Goal: Task Accomplishment & Management: Manage account settings

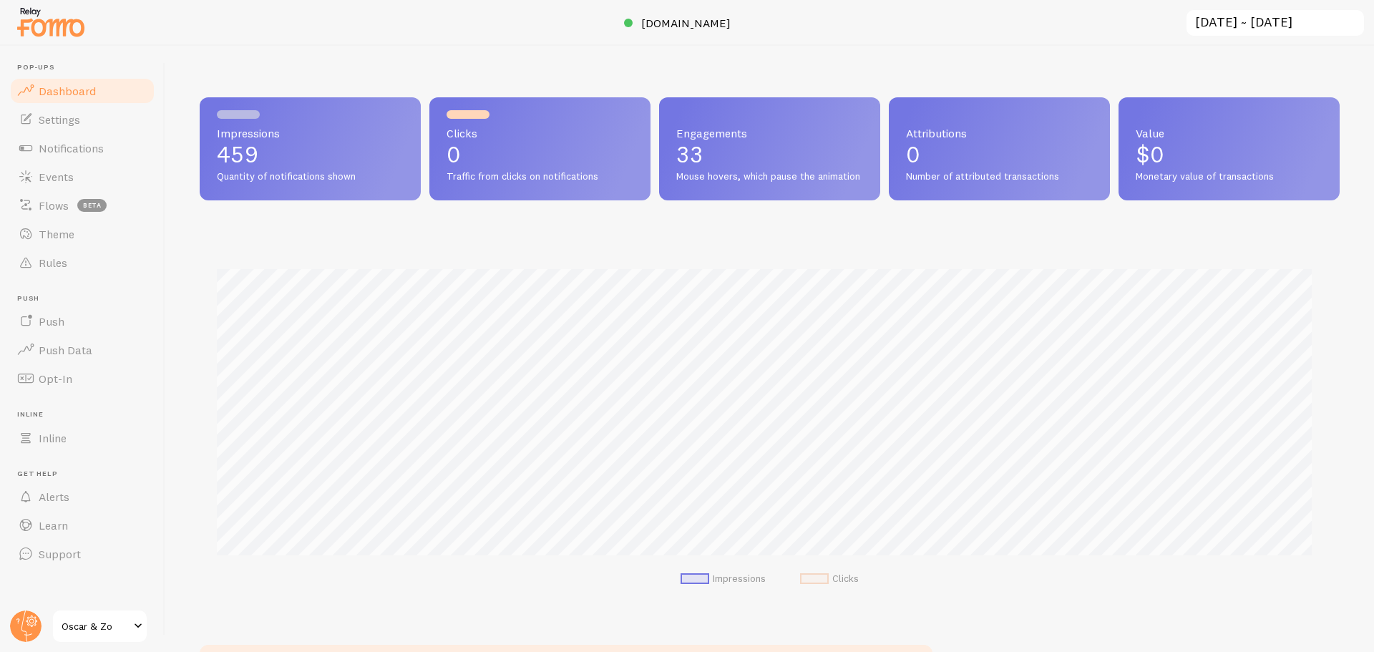
scroll to position [376, 1129]
click at [67, 127] on link "Settings" at bounding box center [82, 119] width 147 height 29
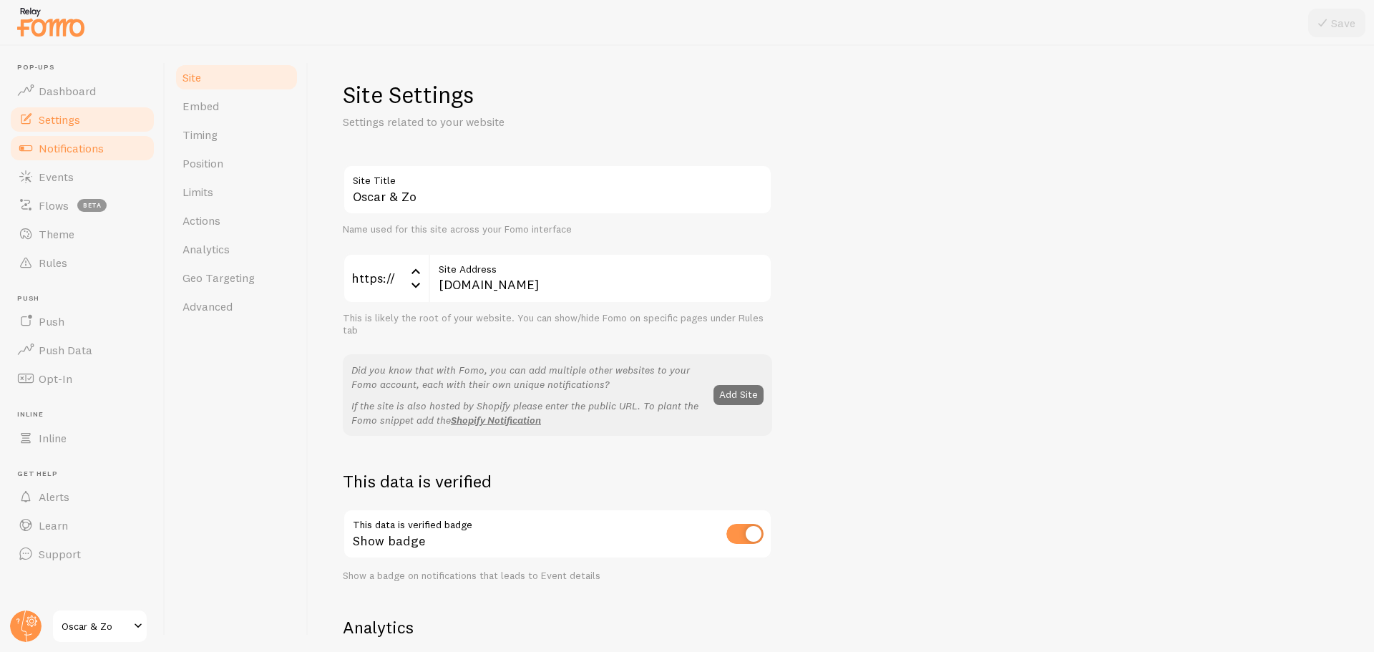
click at [69, 146] on span "Notifications" at bounding box center [71, 148] width 65 height 14
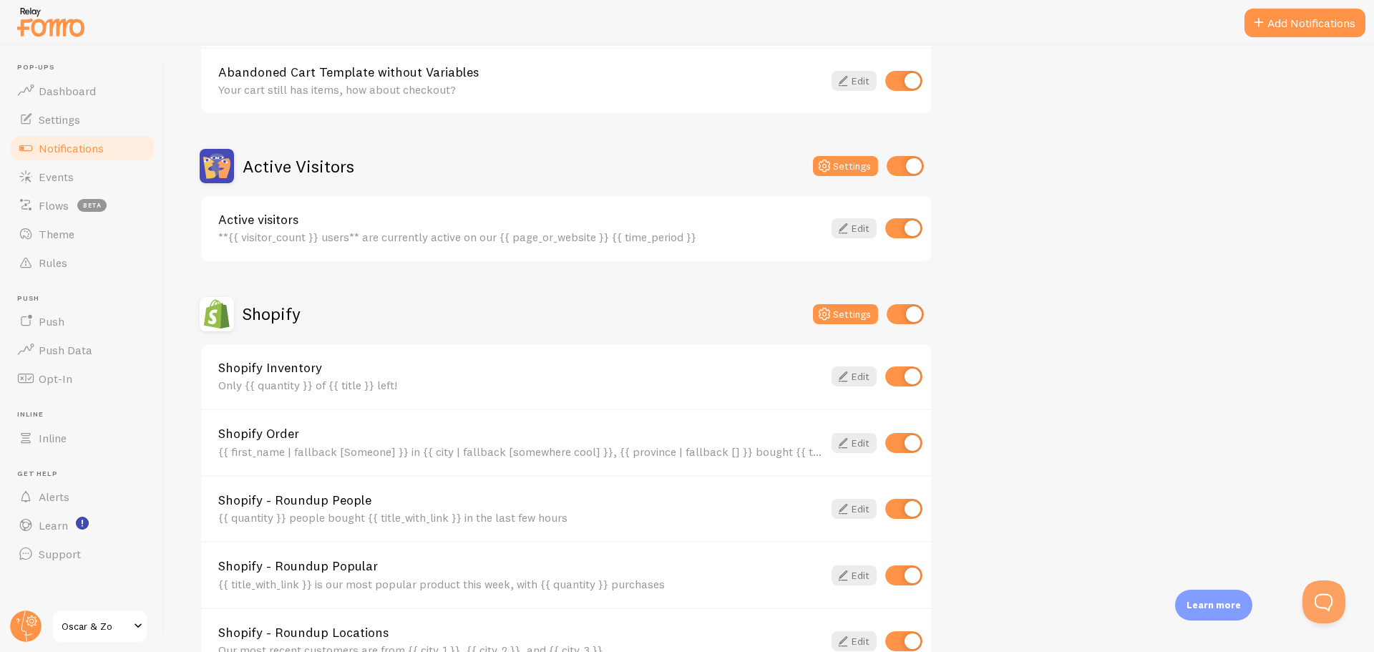
scroll to position [286, 0]
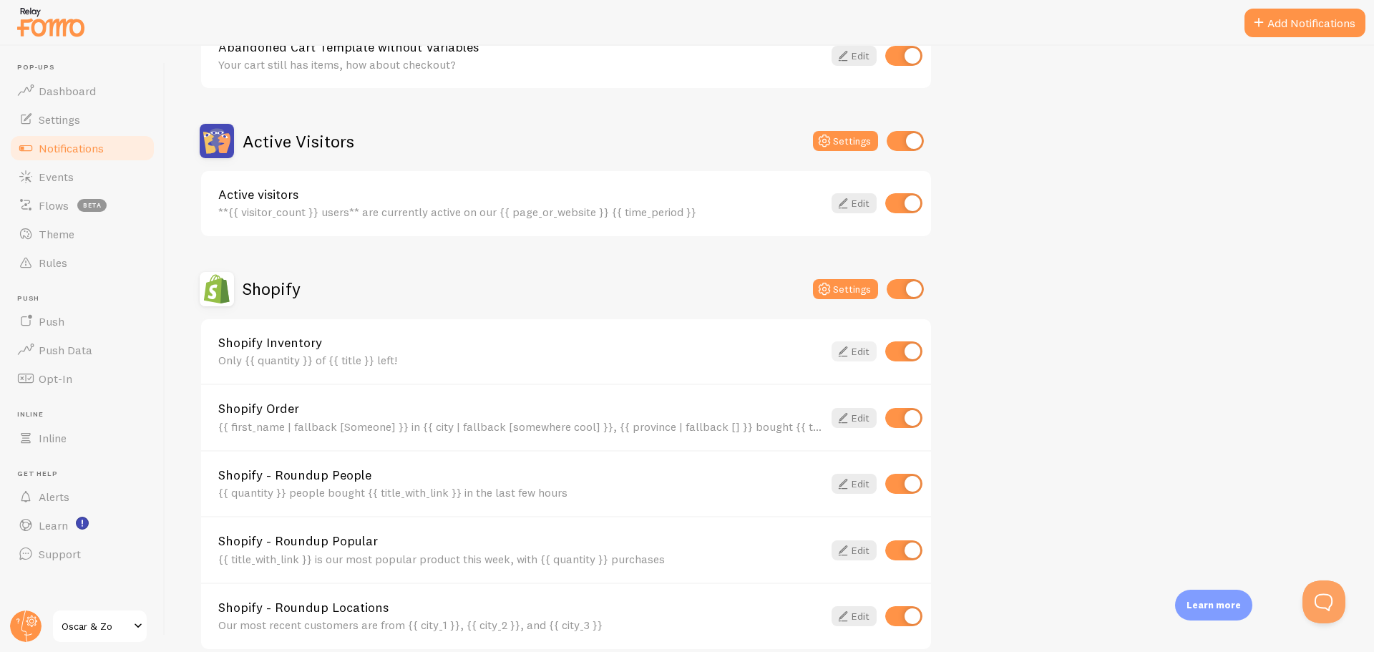
click at [855, 351] on link "Edit" at bounding box center [854, 351] width 45 height 20
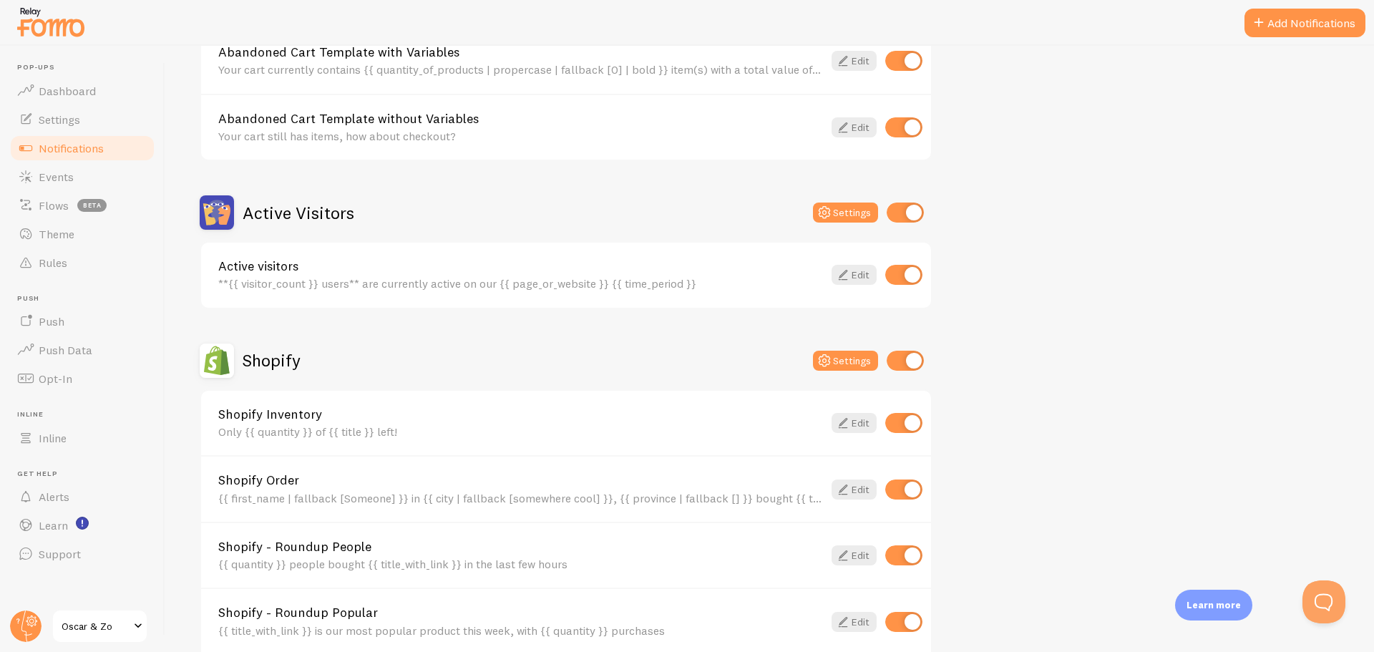
scroll to position [286, 0]
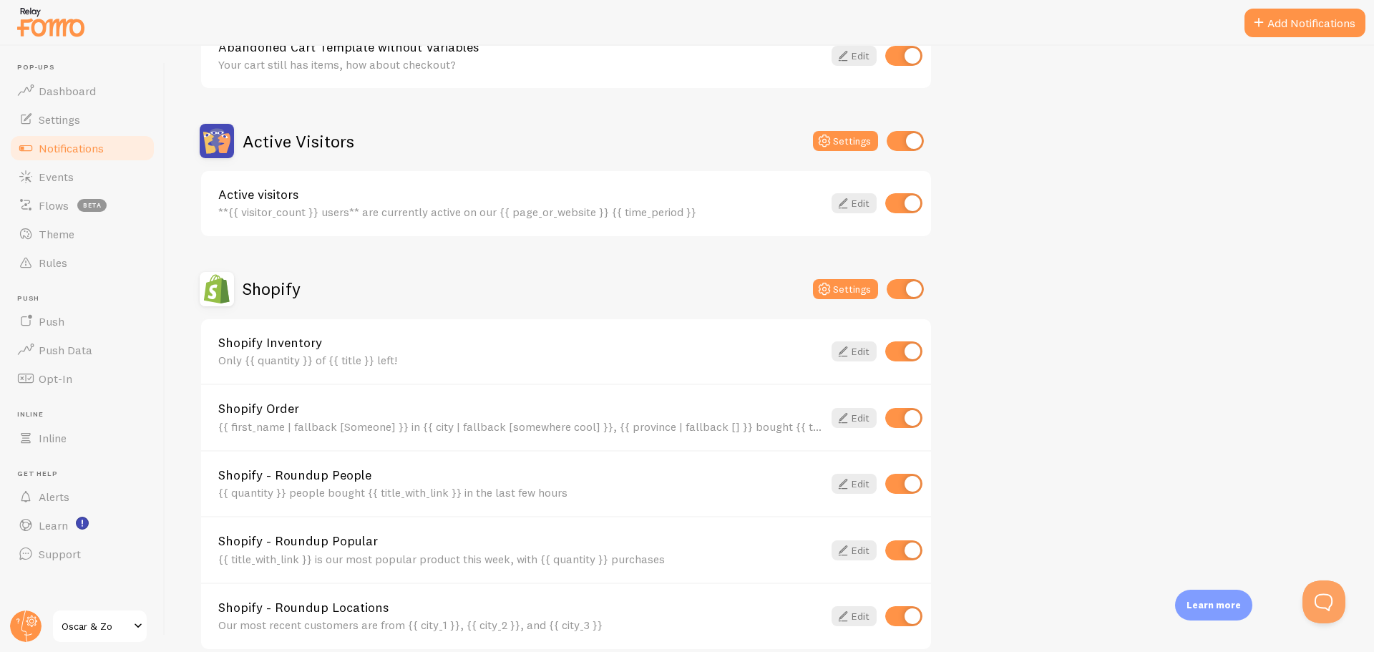
click at [618, 492] on div "{{ quantity }} people bought {{ title_with_link }} in the last few hours" at bounding box center [520, 492] width 605 height 13
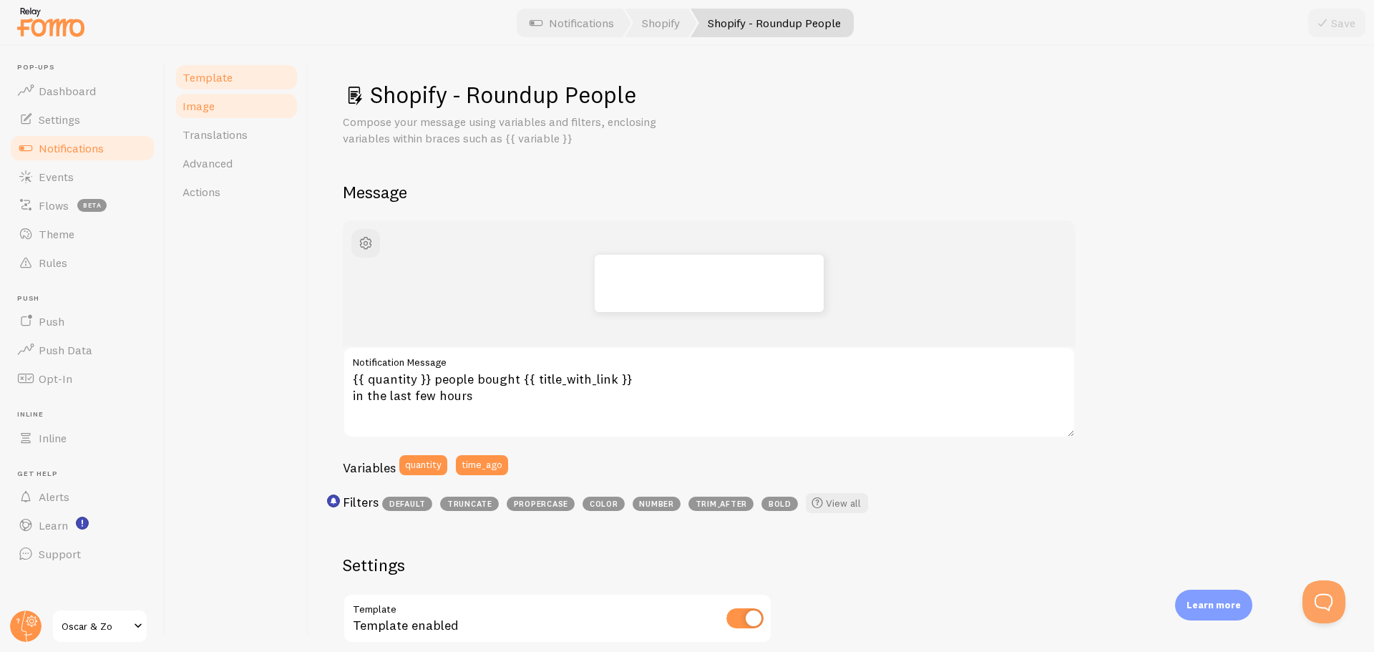
click at [208, 101] on span "Image" at bounding box center [199, 106] width 32 height 14
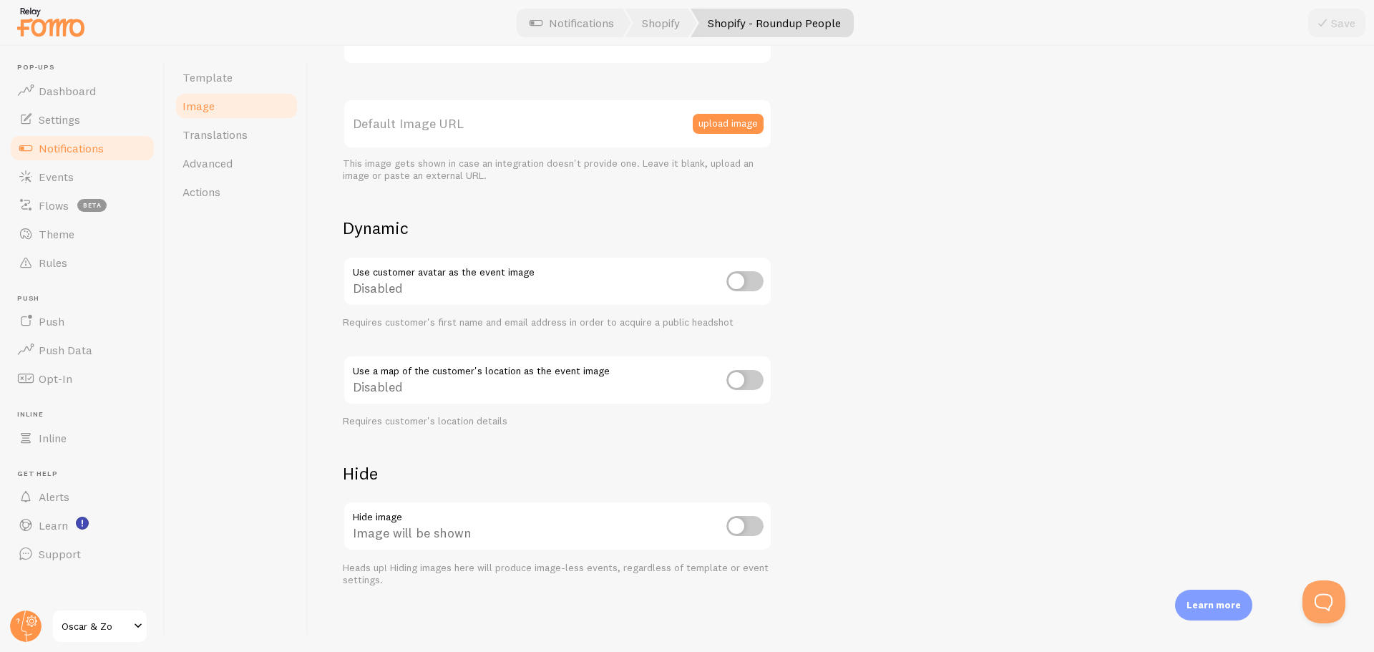
scroll to position [377, 0]
click at [755, 527] on input "checkbox" at bounding box center [744, 522] width 37 height 20
checkbox input "true"
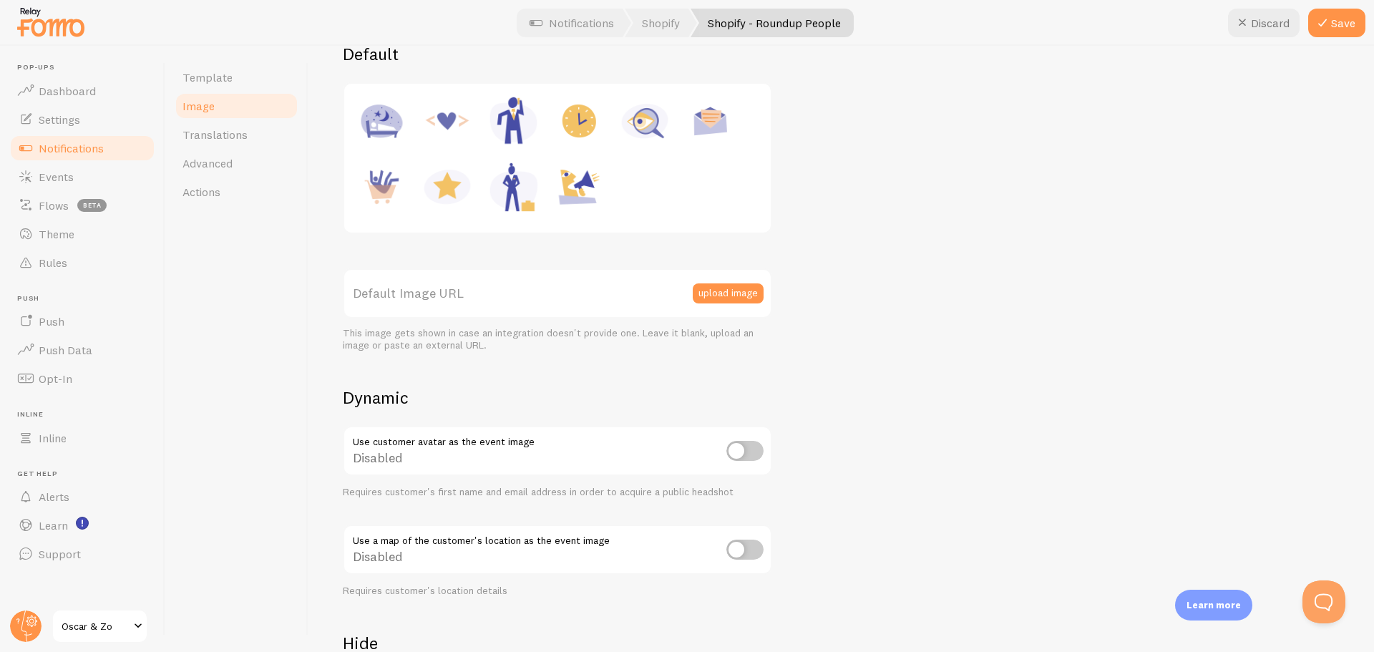
scroll to position [162, 0]
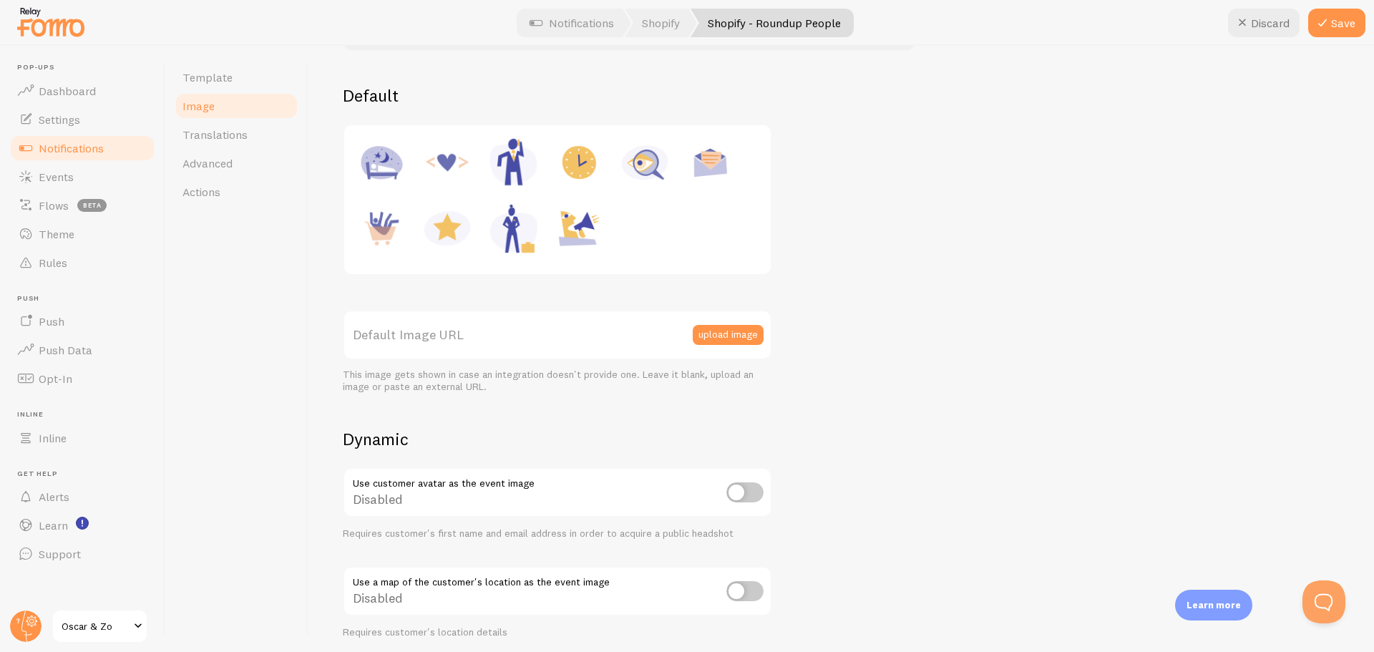
click at [467, 327] on label "Default Image URL" at bounding box center [557, 335] width 429 height 50
click at [467, 327] on input "Default Image URL" at bounding box center [557, 335] width 429 height 50
paste input "[URL][DOMAIN_NAME]"
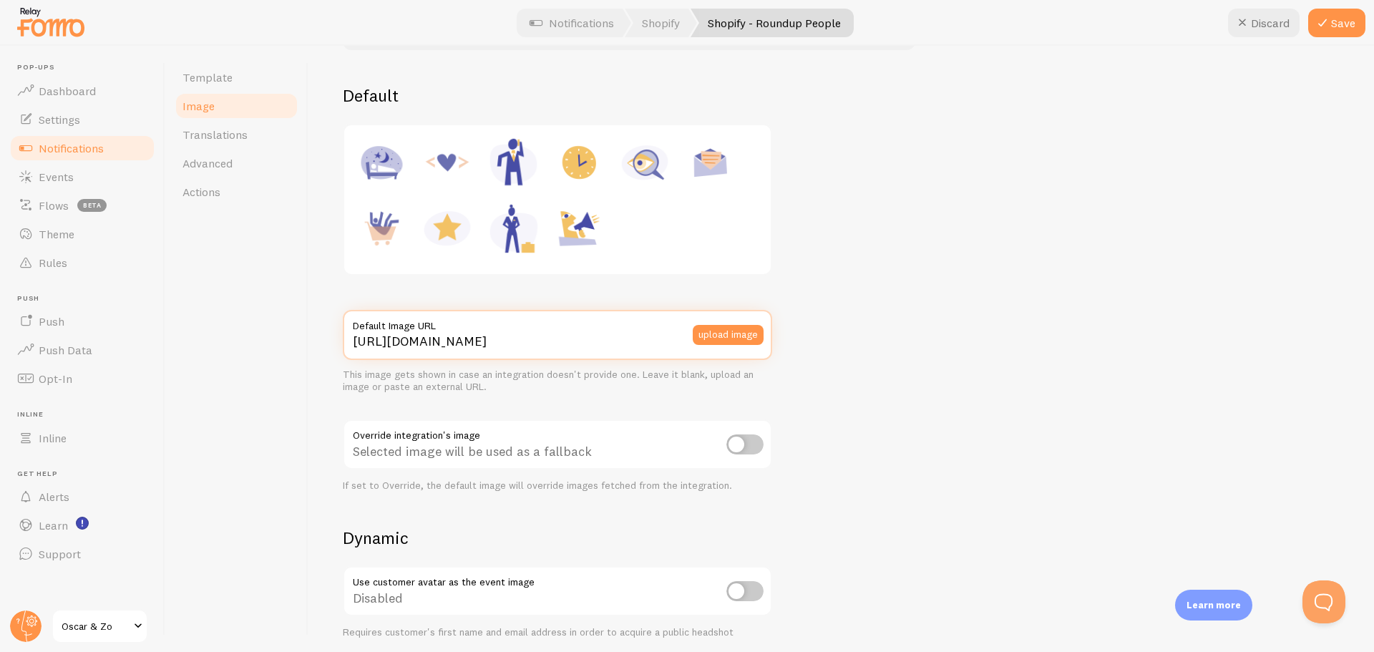
type input "[URL][DOMAIN_NAME]"
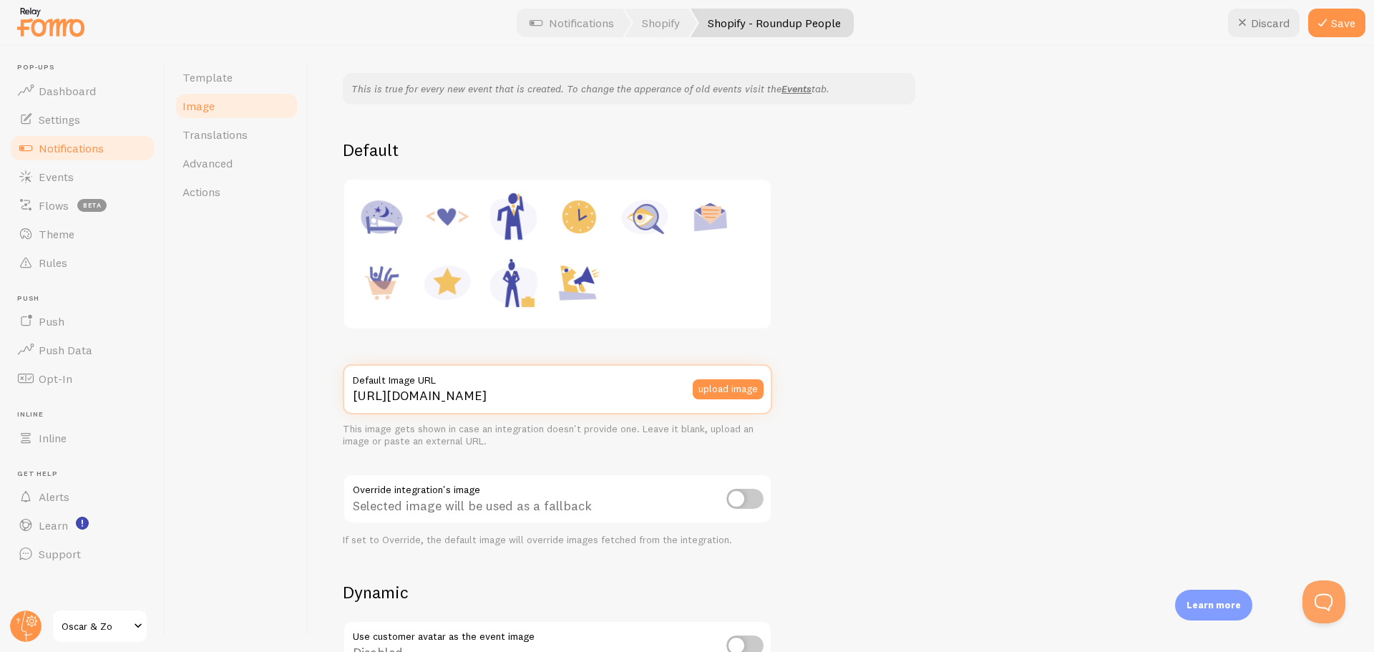
scroll to position [215, 0]
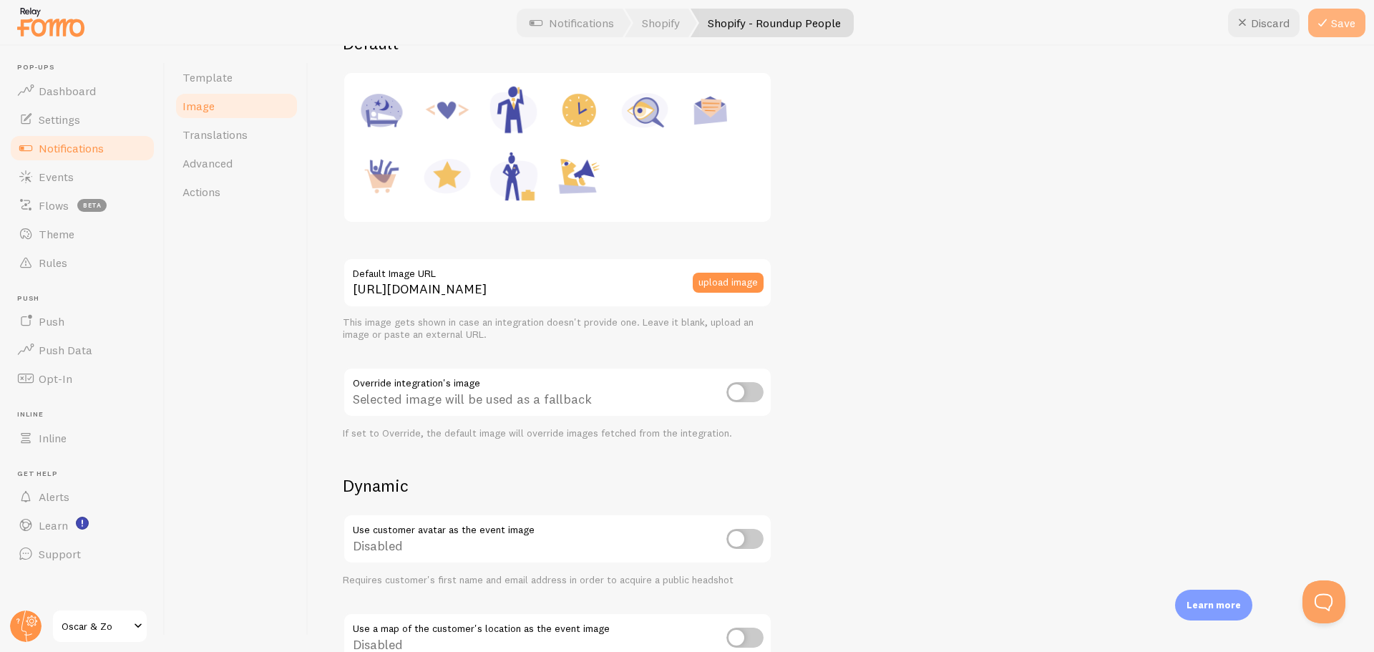
click at [1325, 21] on icon at bounding box center [1322, 22] width 17 height 17
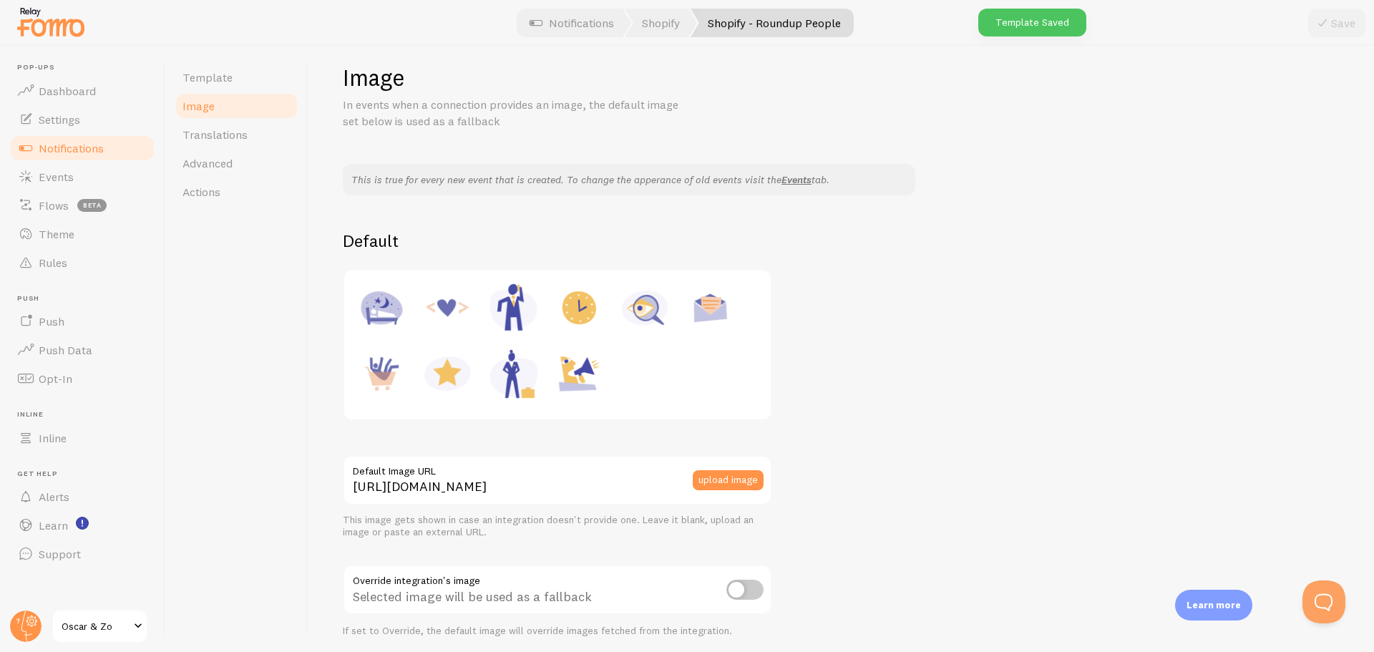
scroll to position [0, 0]
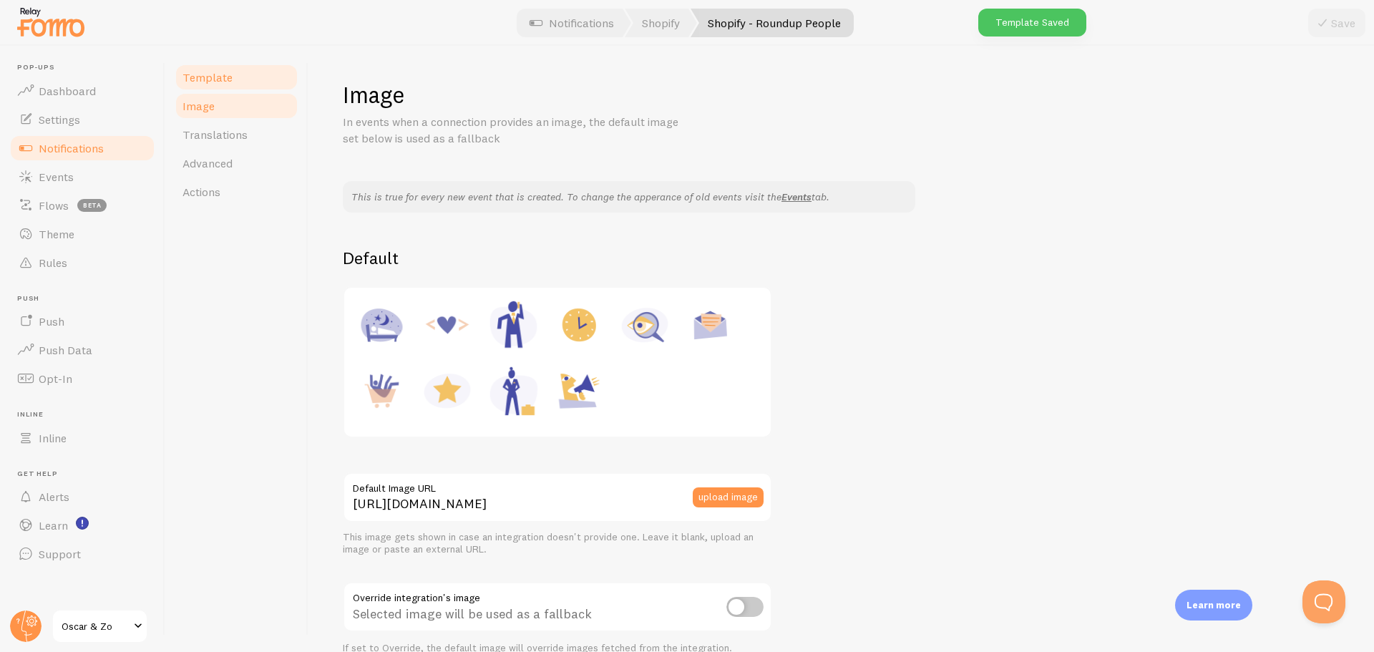
click at [245, 71] on link "Template" at bounding box center [236, 77] width 125 height 29
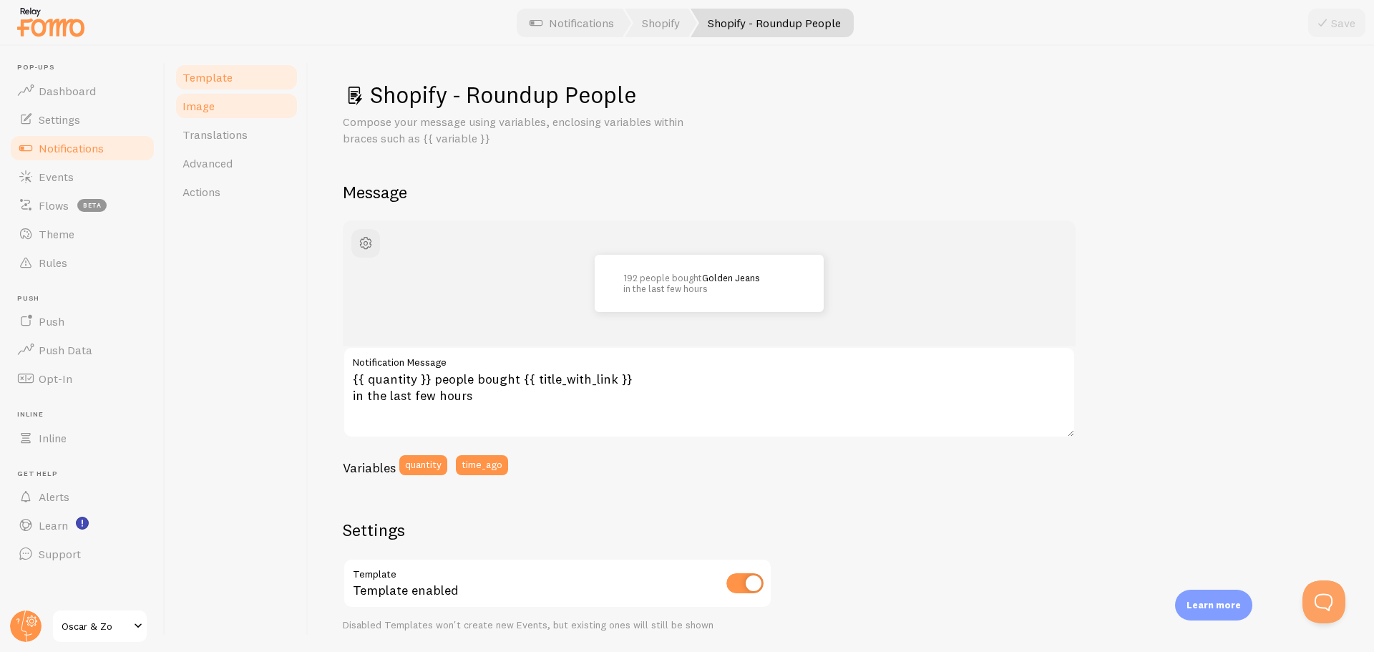
click at [238, 110] on link "Image" at bounding box center [236, 106] width 125 height 29
click at [59, 632] on link "Oscar & Zo" at bounding box center [100, 626] width 97 height 34
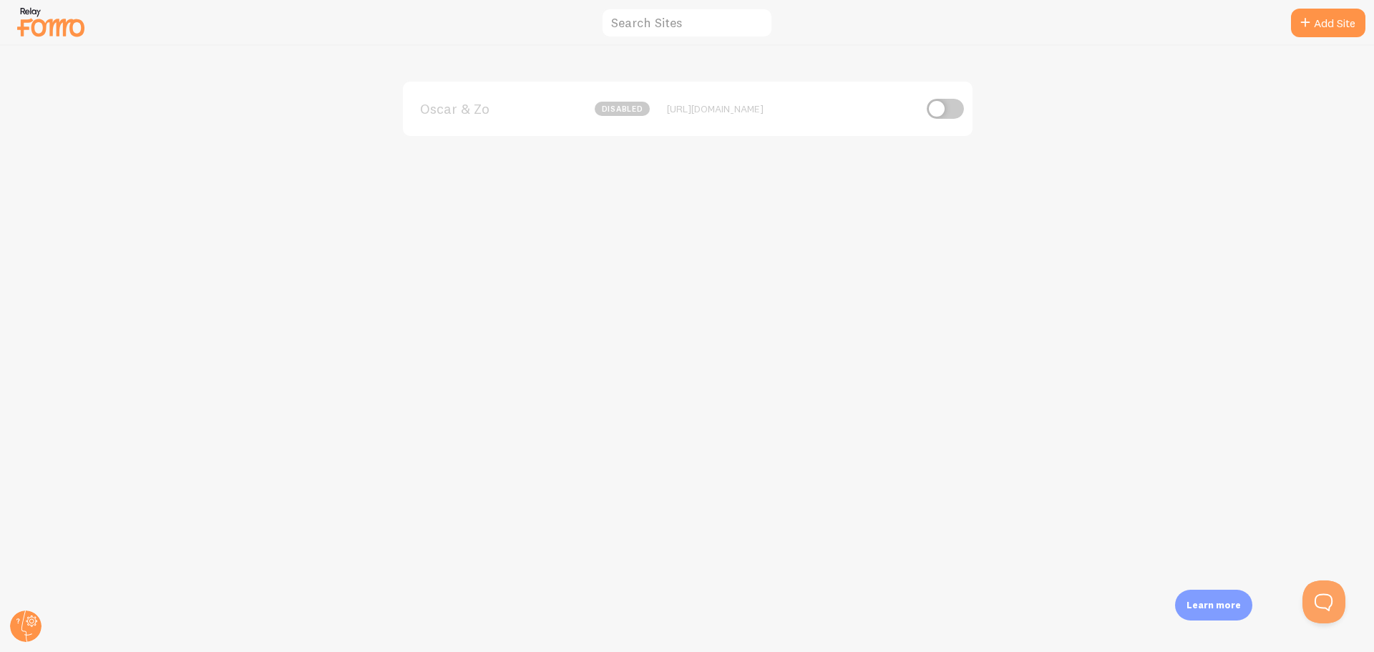
click at [44, 37] on img at bounding box center [51, 22] width 72 height 37
click at [945, 112] on input "checkbox" at bounding box center [945, 109] width 37 height 20
checkbox input "true"
click at [19, 621] on icon at bounding box center [18, 620] width 4 height 5
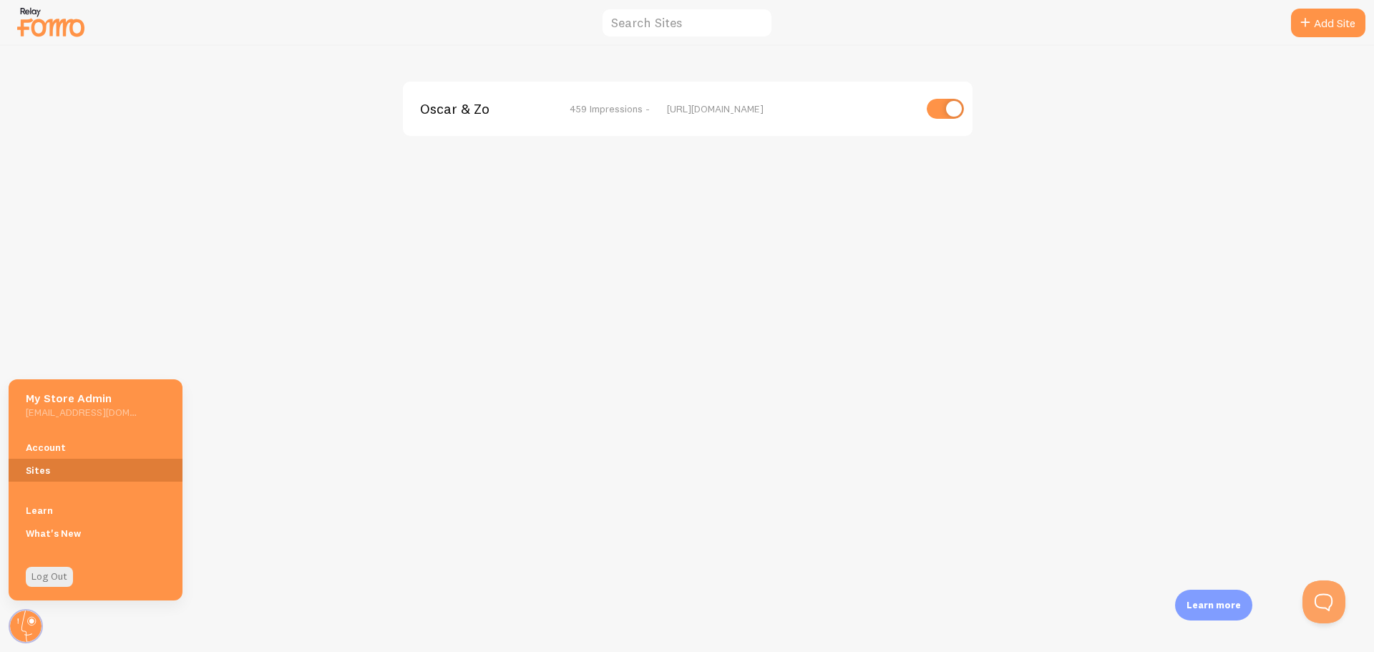
click at [77, 469] on link "Sites" at bounding box center [96, 470] width 174 height 23
click at [520, 432] on div "Oscar & Zo 459 Impressions - [URL][DOMAIN_NAME]" at bounding box center [687, 349] width 1373 height 606
